Goal: Communication & Community: Participate in discussion

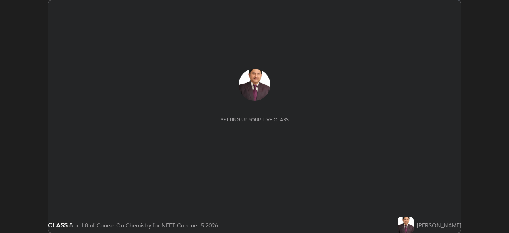
scroll to position [233, 509]
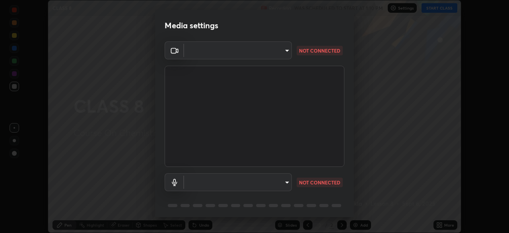
type input "7db3104c3122a209b332b64619111aa91615a24fb0de166504fa5909fce8eb30"
type input "communications"
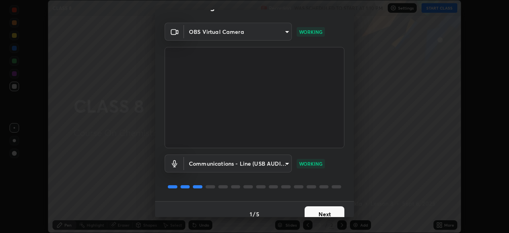
scroll to position [28, 0]
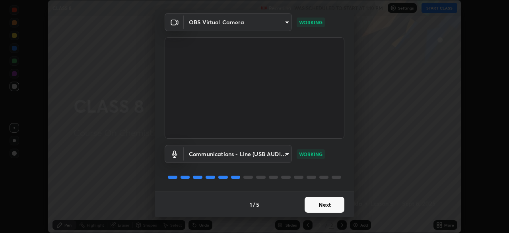
click at [321, 204] on button "Next" at bounding box center [325, 205] width 40 height 16
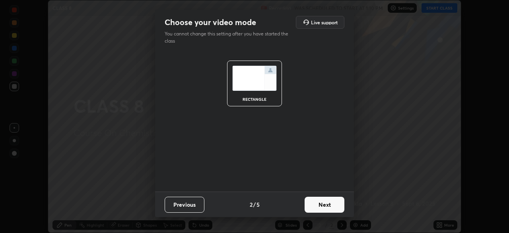
click at [323, 205] on button "Next" at bounding box center [325, 205] width 40 height 16
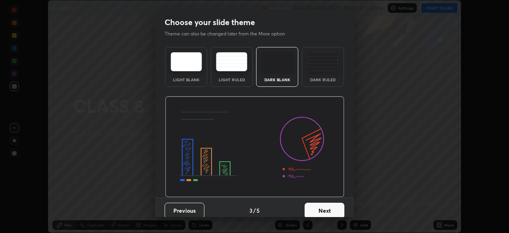
click at [321, 211] on button "Next" at bounding box center [325, 211] width 40 height 16
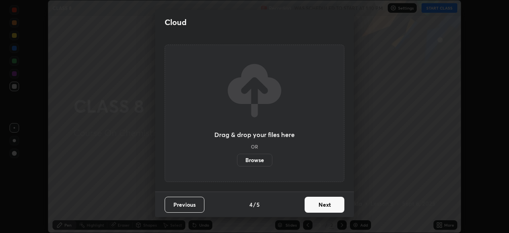
click at [321, 207] on button "Next" at bounding box center [325, 205] width 40 height 16
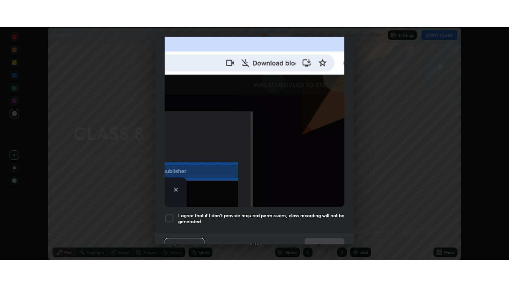
scroll to position [191, 0]
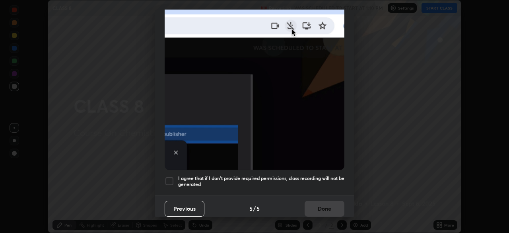
click at [169, 176] on div at bounding box center [170, 181] width 10 height 10
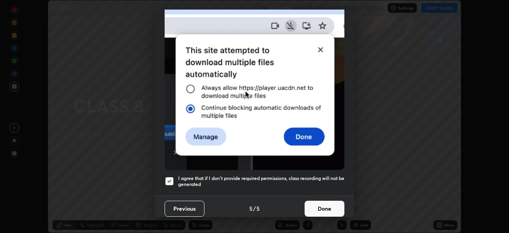
click at [316, 206] on button "Done" at bounding box center [325, 209] width 40 height 16
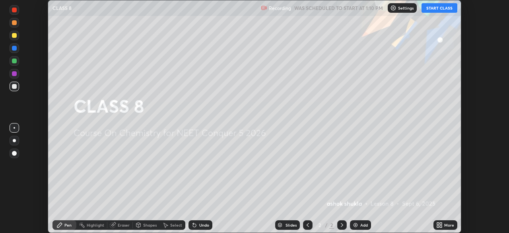
click at [437, 224] on icon at bounding box center [438, 223] width 2 height 2
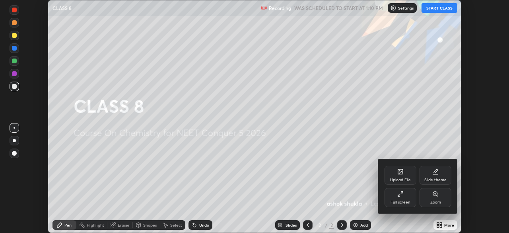
click at [399, 193] on icon at bounding box center [401, 194] width 6 height 6
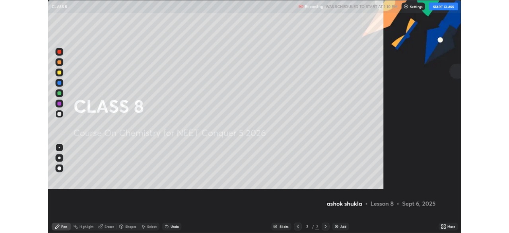
scroll to position [287, 509]
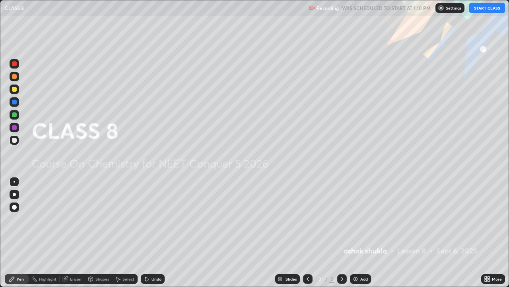
click at [477, 8] on button "START CLASS" at bounding box center [488, 8] width 36 height 10
click at [478, 10] on button "START CLASS" at bounding box center [488, 8] width 36 height 10
click at [355, 232] on img at bounding box center [356, 278] width 6 height 6
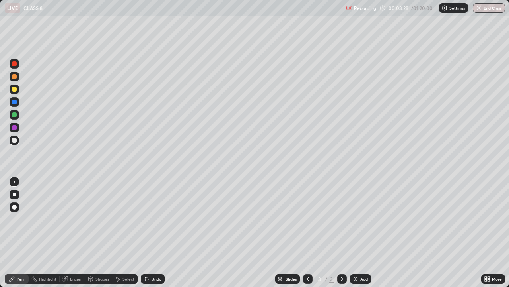
click at [16, 129] on div at bounding box center [14, 127] width 5 height 5
click at [354, 232] on img at bounding box center [356, 278] width 6 height 6
click at [71, 232] on div "Eraser" at bounding box center [76, 279] width 12 height 4
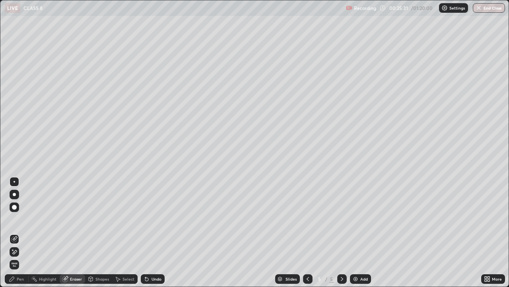
click at [22, 232] on div "Pen" at bounding box center [20, 279] width 7 height 4
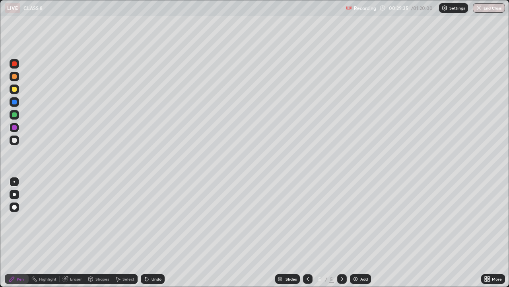
click at [353, 232] on img at bounding box center [356, 278] width 6 height 6
click at [308, 232] on icon at bounding box center [308, 278] width 6 height 6
click at [355, 232] on img at bounding box center [356, 278] width 6 height 6
click at [64, 232] on icon at bounding box center [64, 278] width 5 height 5
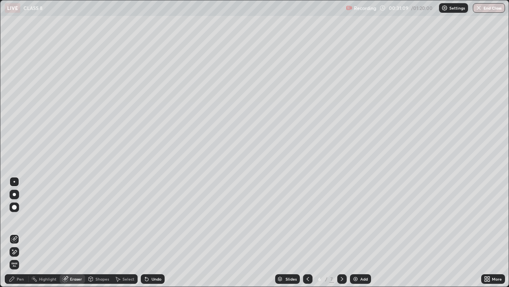
click at [65, 232] on icon at bounding box center [64, 278] width 5 height 5
click at [21, 232] on div "Pen" at bounding box center [20, 279] width 7 height 4
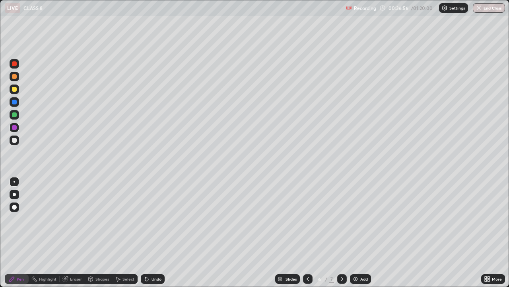
click at [355, 232] on img at bounding box center [356, 278] width 6 height 6
click at [65, 232] on icon at bounding box center [66, 278] width 4 height 4
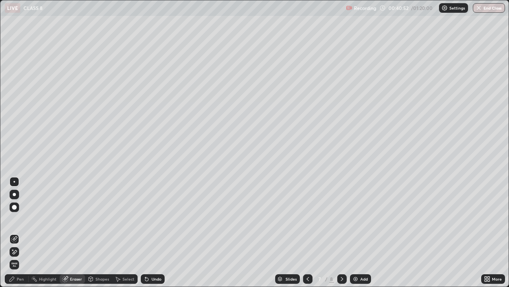
click at [19, 232] on div "Pen" at bounding box center [20, 279] width 7 height 4
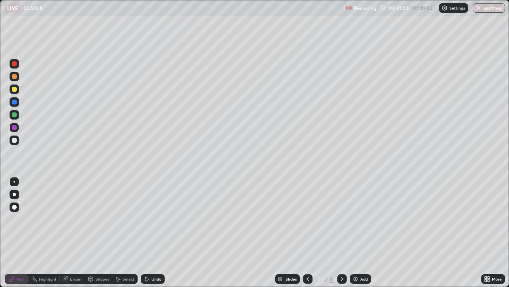
click at [70, 232] on div "Eraser" at bounding box center [76, 279] width 12 height 4
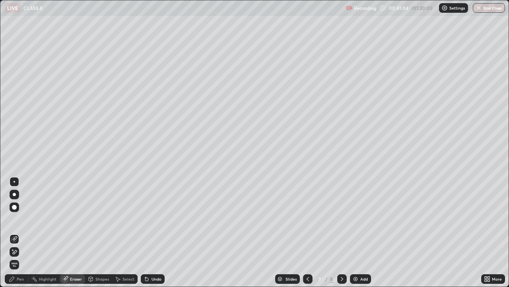
click at [20, 232] on div "Pen" at bounding box center [20, 279] width 7 height 4
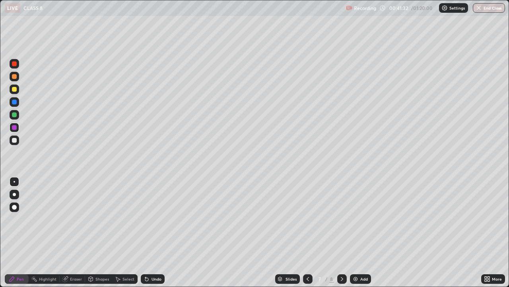
click at [75, 232] on div "Eraser" at bounding box center [76, 279] width 12 height 4
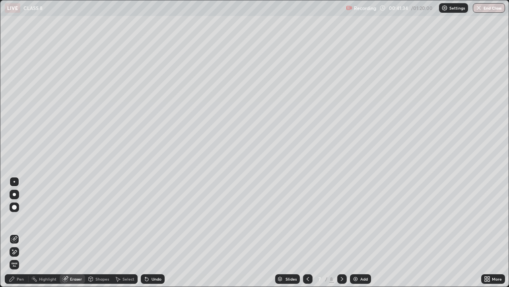
click at [19, 232] on div "Pen" at bounding box center [20, 279] width 7 height 4
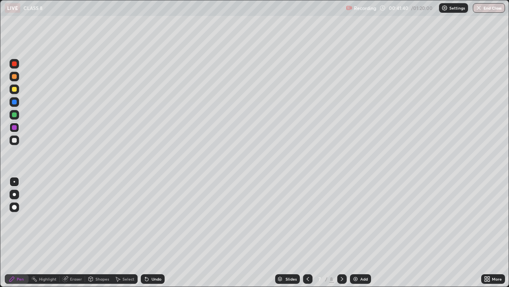
click at [68, 232] on div "Eraser" at bounding box center [72, 279] width 25 height 10
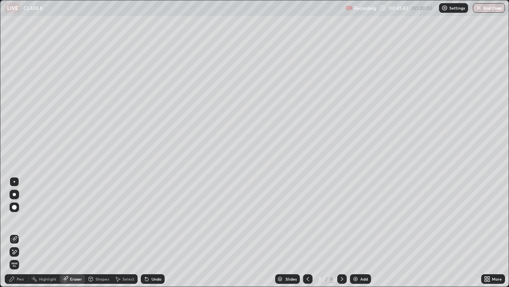
click at [18, 232] on div "Pen" at bounding box center [20, 279] width 7 height 4
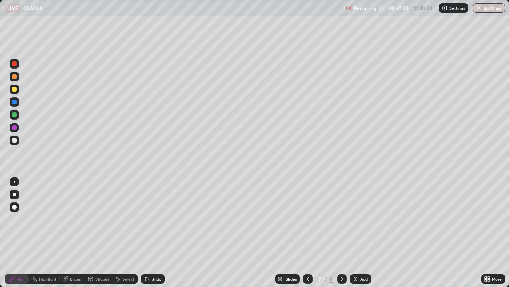
click at [355, 232] on img at bounding box center [356, 278] width 6 height 6
click at [70, 232] on div "Eraser" at bounding box center [76, 279] width 12 height 4
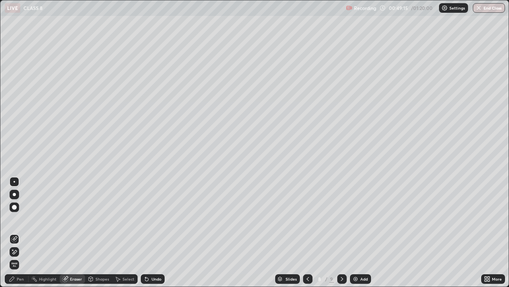
click at [19, 232] on div "Pen" at bounding box center [17, 279] width 24 height 10
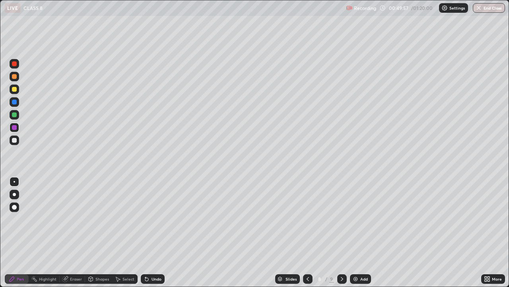
click at [67, 232] on icon at bounding box center [65, 278] width 6 height 6
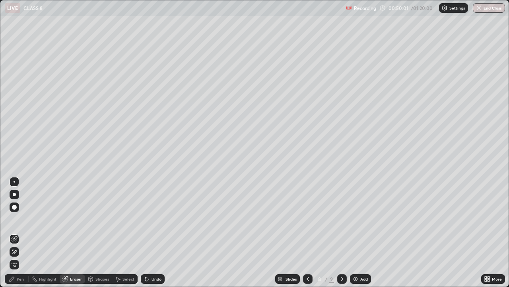
click at [19, 232] on div "Pen" at bounding box center [17, 279] width 24 height 10
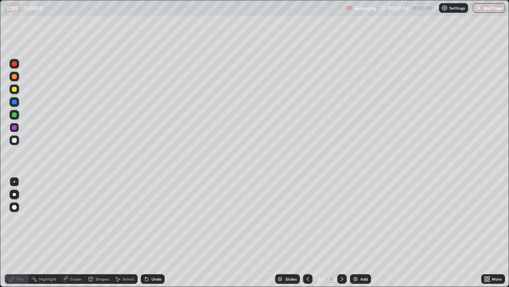
click at [72, 232] on div "Eraser" at bounding box center [76, 279] width 12 height 4
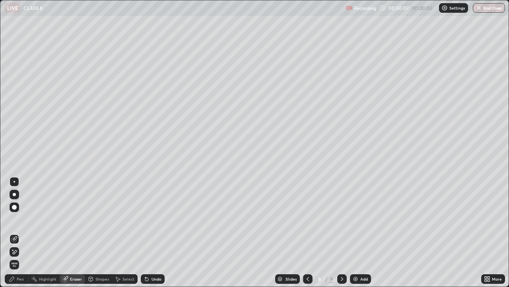
click at [15, 232] on icon at bounding box center [12, 278] width 6 height 6
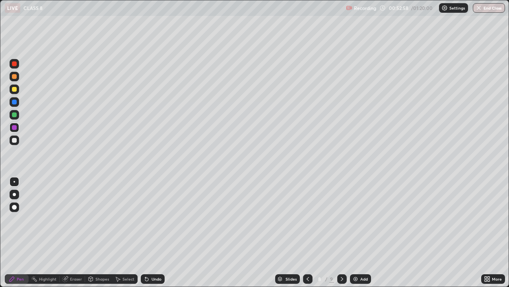
click at [356, 232] on img at bounding box center [356, 278] width 6 height 6
click at [73, 232] on div "Eraser" at bounding box center [76, 279] width 12 height 4
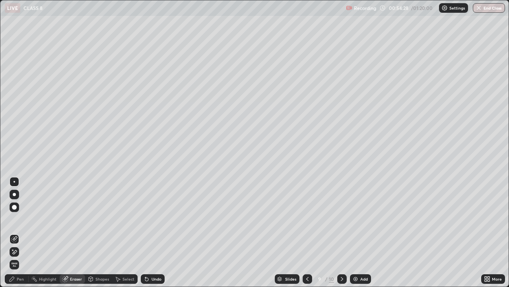
click at [22, 232] on div "Pen" at bounding box center [20, 279] width 7 height 4
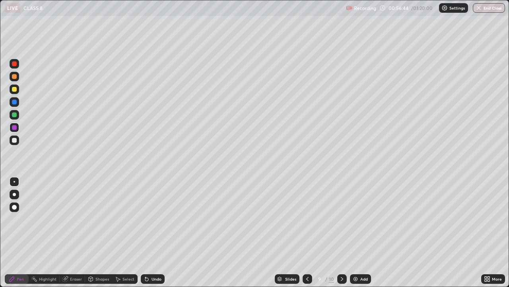
click at [355, 232] on img at bounding box center [356, 278] width 6 height 6
click at [13, 115] on div at bounding box center [14, 114] width 5 height 5
click at [355, 232] on img at bounding box center [356, 278] width 6 height 6
click at [308, 232] on icon at bounding box center [308, 278] width 6 height 6
click at [306, 232] on icon at bounding box center [308, 278] width 6 height 6
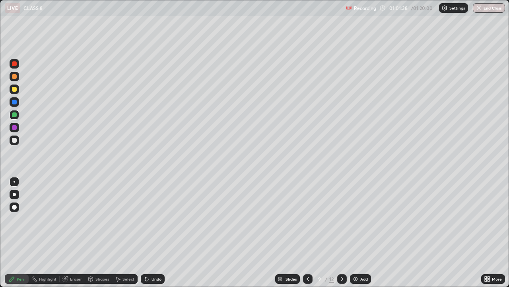
click at [306, 232] on icon at bounding box center [308, 278] width 6 height 6
click at [354, 232] on img at bounding box center [356, 278] width 6 height 6
click at [310, 232] on icon at bounding box center [308, 278] width 6 height 6
click at [337, 232] on div at bounding box center [342, 279] width 10 height 10
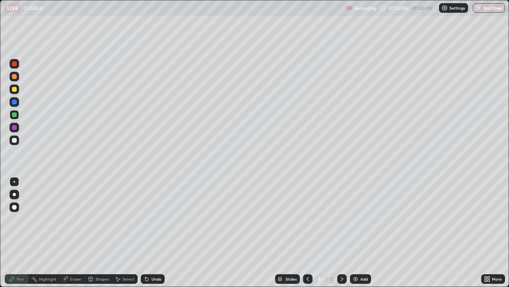
click at [339, 232] on icon at bounding box center [342, 278] width 6 height 6
click at [340, 232] on icon at bounding box center [342, 278] width 6 height 6
click at [353, 232] on img at bounding box center [356, 278] width 6 height 6
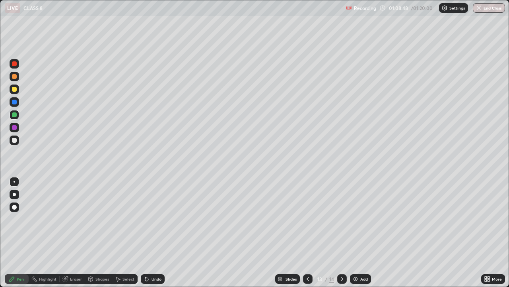
click at [478, 9] on img "button" at bounding box center [479, 8] width 6 height 6
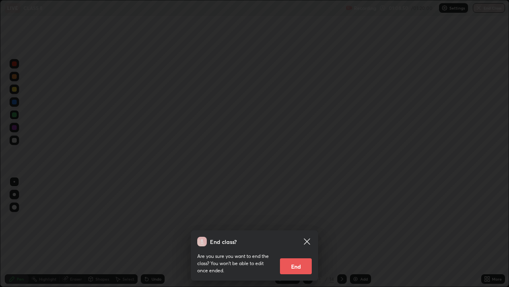
click at [300, 232] on button "End" at bounding box center [296, 266] width 32 height 16
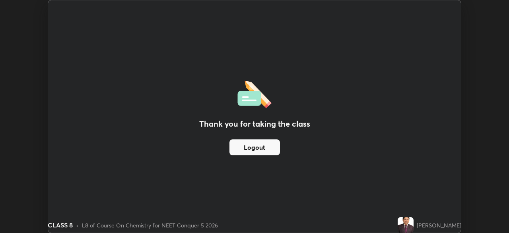
scroll to position [39565, 39289]
